Goal: Find specific page/section: Find specific page/section

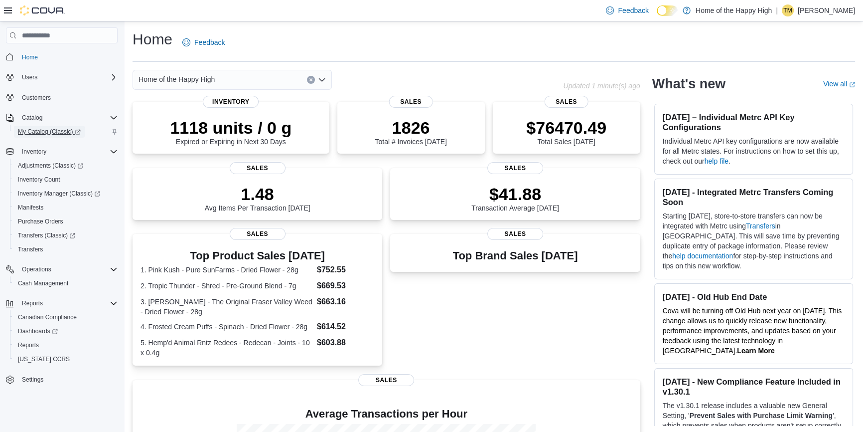
click at [42, 134] on span "My Catalog (Classic)" at bounding box center [49, 132] width 63 height 8
click at [54, 190] on span "Inventory Manager (Classic)" at bounding box center [59, 193] width 82 height 8
click at [50, 136] on span "My Catalog (Classic)" at bounding box center [49, 132] width 63 height 12
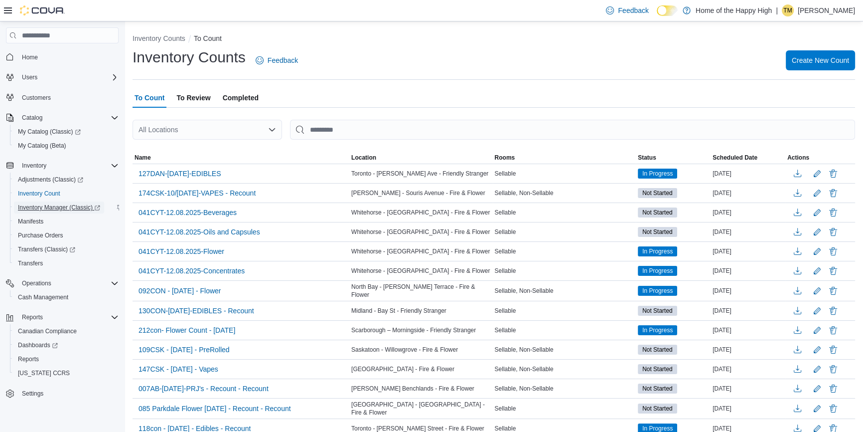
click at [48, 208] on span "Inventory Manager (Classic)" at bounding box center [59, 207] width 82 height 8
